Goal: Navigation & Orientation: Go to known website

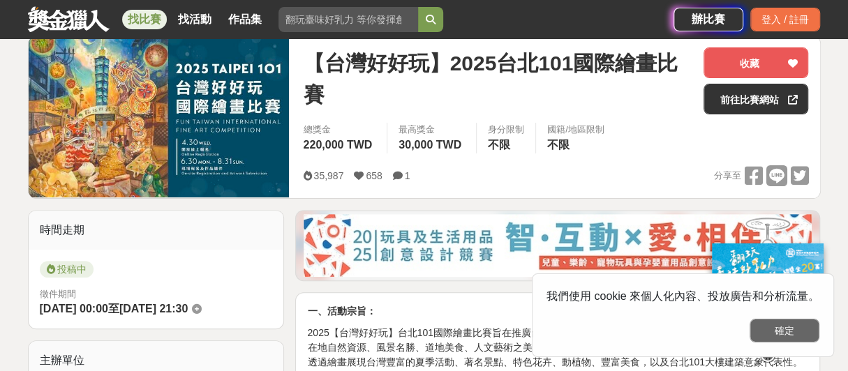
scroll to position [209, 0]
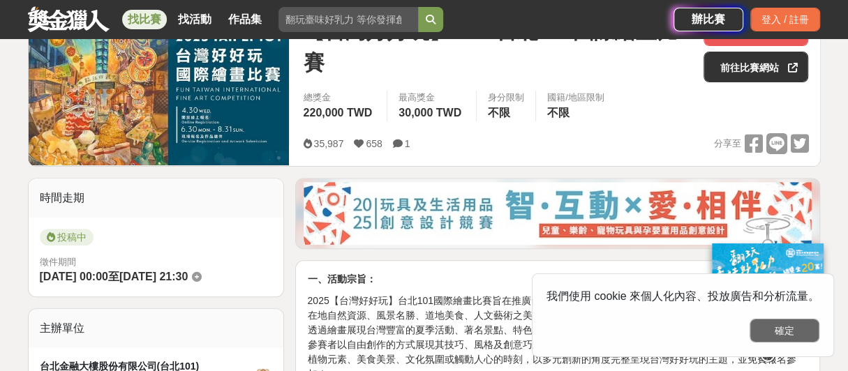
click at [796, 327] on button "確定" at bounding box center [784, 331] width 70 height 24
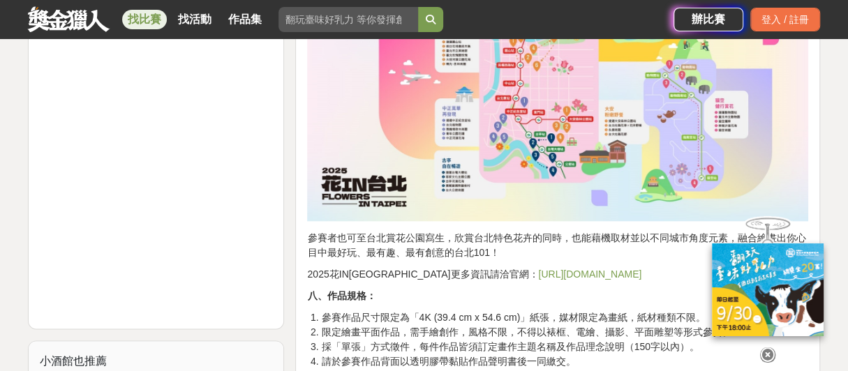
scroll to position [1395, 0]
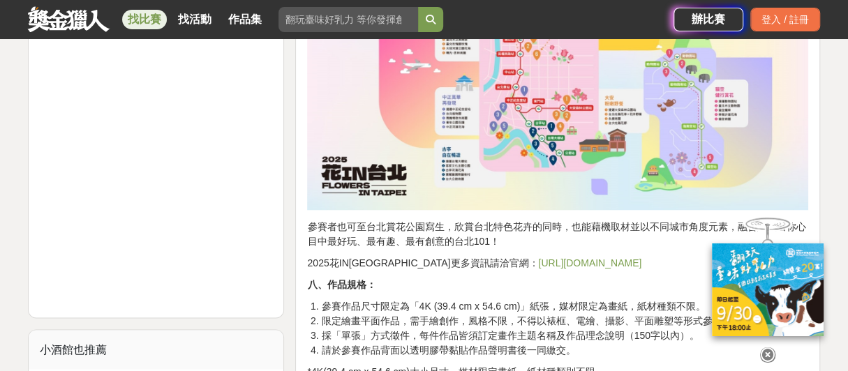
click at [538, 257] on link "https://www.flowersfestival.taipei/" at bounding box center [589, 262] width 103 height 11
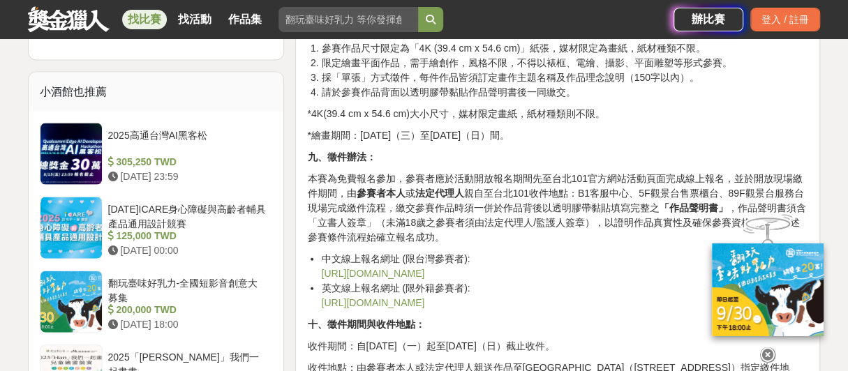
scroll to position [1674, 0]
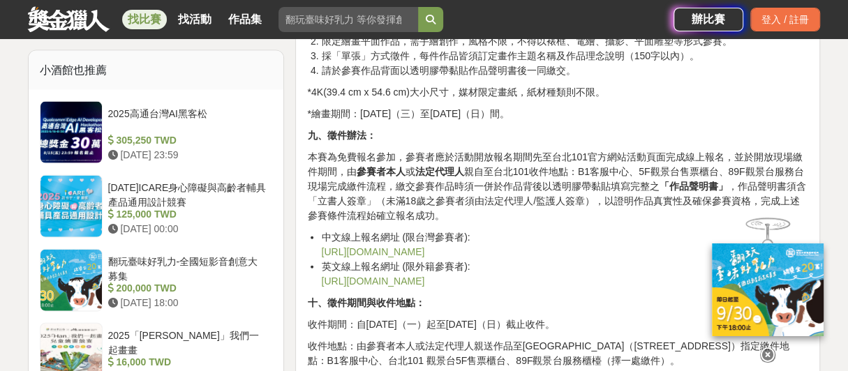
click at [424, 246] on link "https://www.accupass.com/go/taipei101fineartcn" at bounding box center [372, 251] width 103 height 11
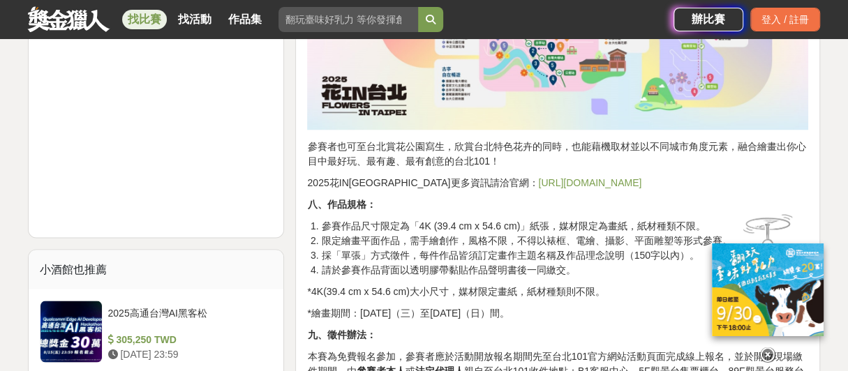
scroll to position [1464, 0]
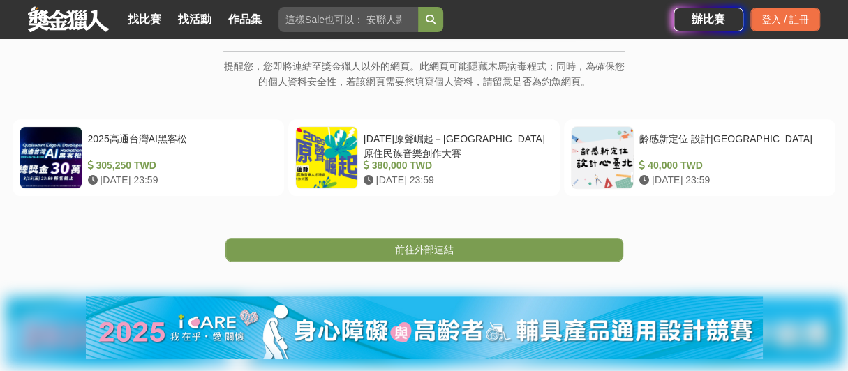
scroll to position [279, 0]
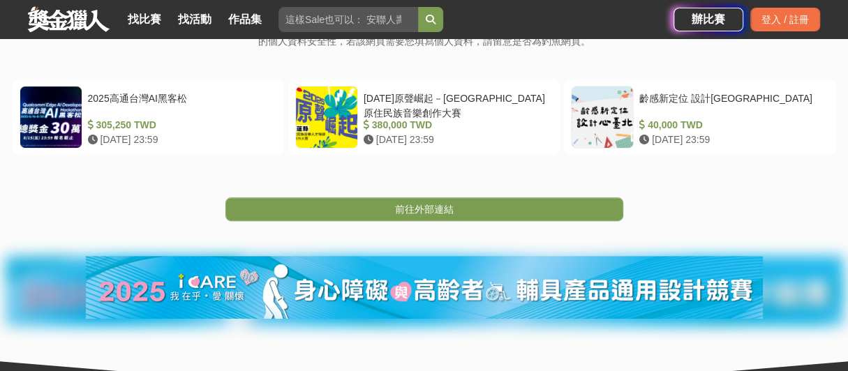
click at [468, 220] on link "前往外部連結" at bounding box center [424, 209] width 398 height 24
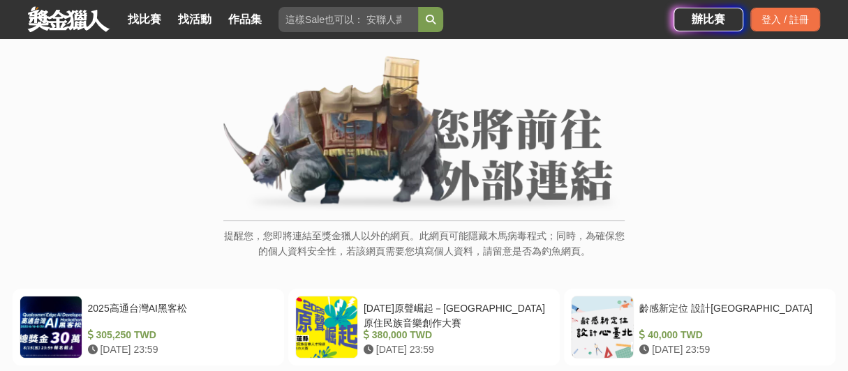
scroll to position [209, 0]
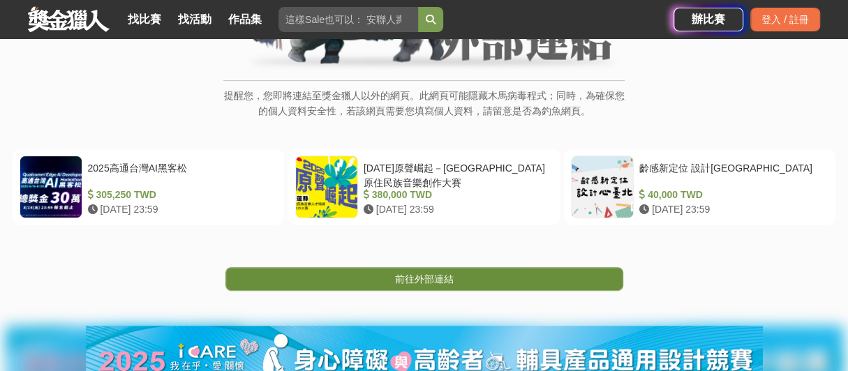
click at [460, 270] on link "前往外部連結" at bounding box center [424, 279] width 398 height 24
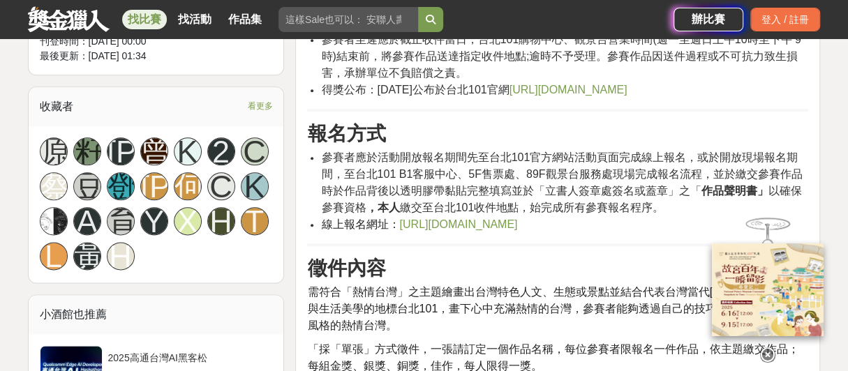
scroll to position [767, 0]
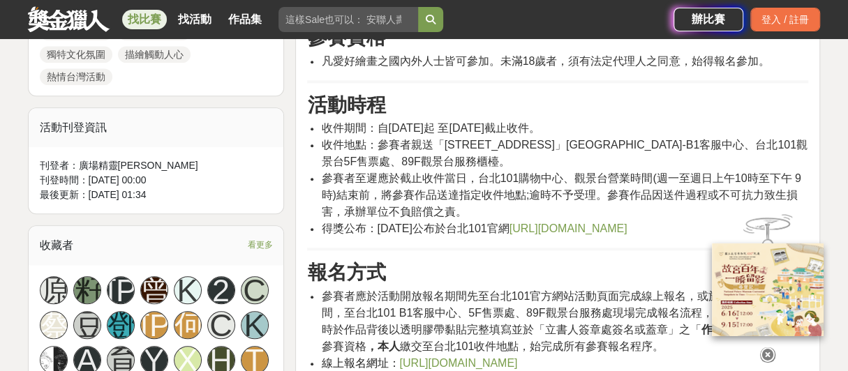
click at [626, 225] on span "[URL][DOMAIN_NAME]" at bounding box center [568, 229] width 118 height 12
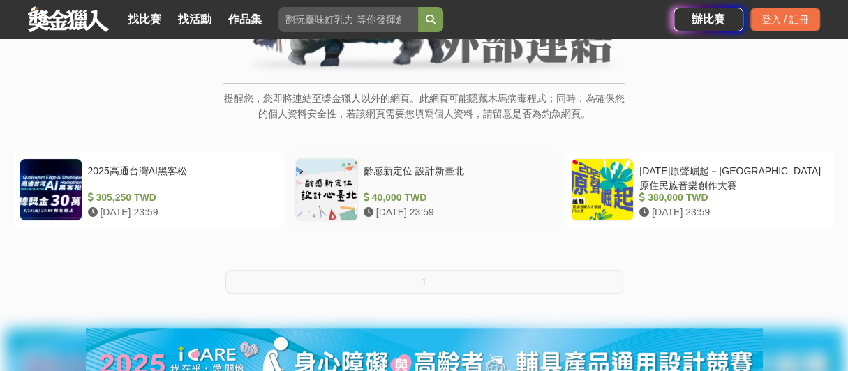
scroll to position [209, 0]
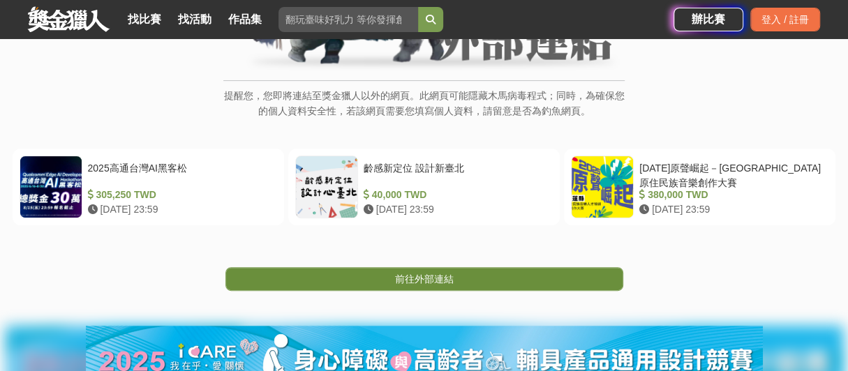
click at [444, 273] on span "前往外部連結" at bounding box center [424, 278] width 59 height 11
